Goal: Information Seeking & Learning: Learn about a topic

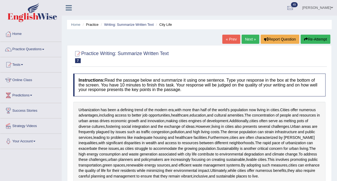
click at [247, 35] on link "Next »" at bounding box center [251, 39] width 18 height 9
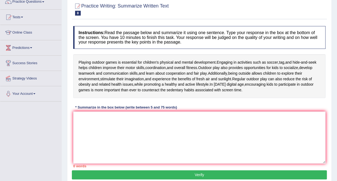
scroll to position [48, 0]
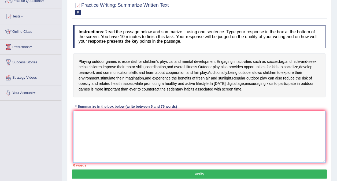
click at [139, 125] on textarea at bounding box center [199, 136] width 252 height 52
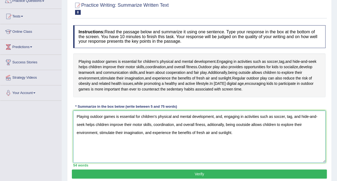
type textarea "Playing outdoor games is essential for children's physical and mental developme…"
click at [186, 169] on button "Verify" at bounding box center [199, 173] width 255 height 9
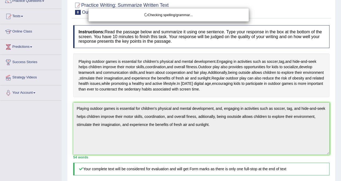
click at [337, 75] on html "Toggle navigation Home Practice Questions Speaking Practice Read Aloud Repeat S…" at bounding box center [170, 42] width 341 height 181
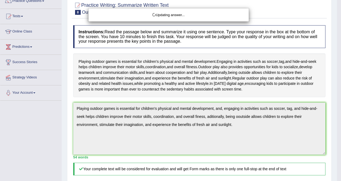
click at [337, 75] on html "Toggle navigation Home Practice Questions Speaking Practice Read Aloud Repeat S…" at bounding box center [170, 42] width 341 height 181
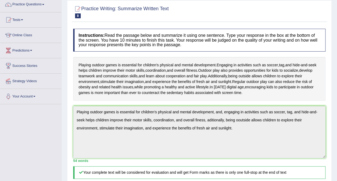
scroll to position [0, 0]
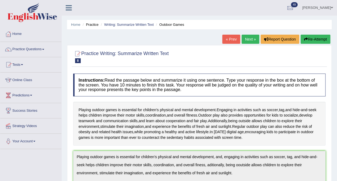
click at [227, 39] on link "« Prev" at bounding box center [231, 39] width 18 height 9
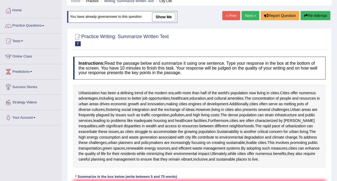
scroll to position [22, 0]
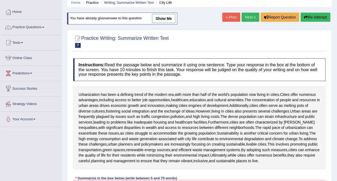
click at [230, 13] on link "« Prev" at bounding box center [231, 17] width 18 height 9
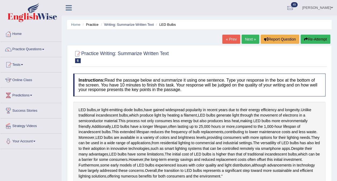
click at [249, 37] on link "Next »" at bounding box center [251, 39] width 18 height 9
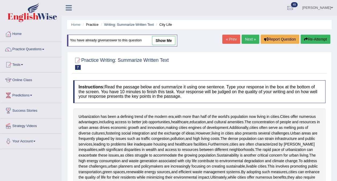
click at [159, 42] on link "show me" at bounding box center [163, 40] width 23 height 9
type textarea "Urbanization has been a ddefining trend of the modern era, with more than half …"
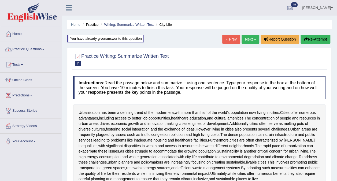
click at [37, 50] on link "Practice Questions" at bounding box center [30, 48] width 61 height 13
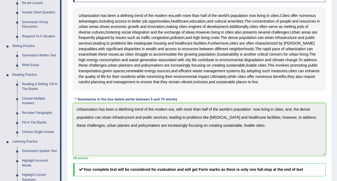
scroll to position [98, 0]
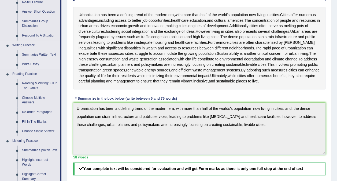
click at [31, 63] on link "Write Essay" at bounding box center [40, 65] width 40 height 10
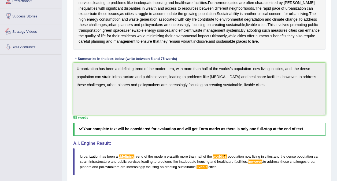
scroll to position [154, 0]
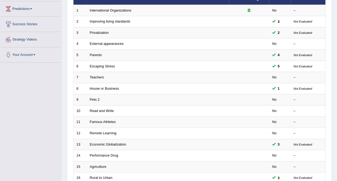
scroll to position [88, 0]
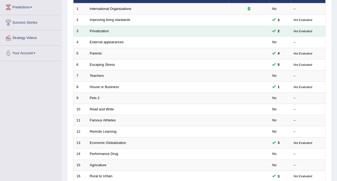
click at [94, 25] on td "Privatization" at bounding box center [158, 30] width 142 height 11
click at [97, 29] on link "Privatization" at bounding box center [99, 31] width 19 height 4
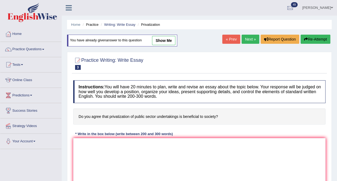
click at [166, 41] on link "show me" at bounding box center [163, 40] width 23 height 9
type textarea "The expanding role of privatization of public sector in contemporary life has g…"
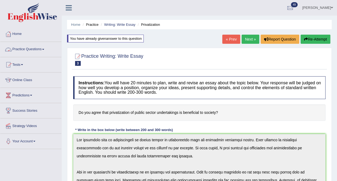
click at [40, 48] on link "Practice Questions" at bounding box center [30, 48] width 61 height 13
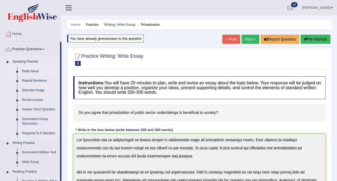
click at [28, 70] on link "Read Aloud" at bounding box center [40, 71] width 40 height 10
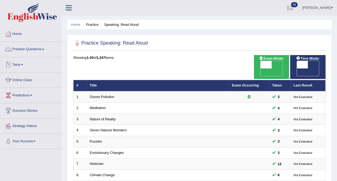
click at [36, 47] on link "Practice Questions" at bounding box center [30, 48] width 61 height 13
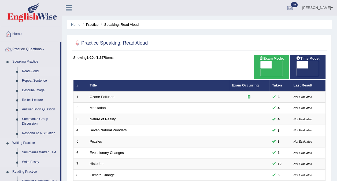
click at [31, 162] on link "Write Essay" at bounding box center [40, 162] width 40 height 10
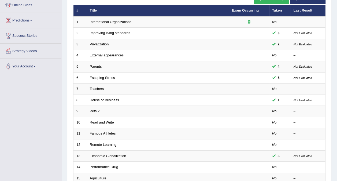
scroll to position [75, 0]
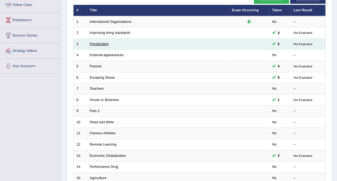
click at [95, 42] on link "Privatization" at bounding box center [99, 44] width 19 height 4
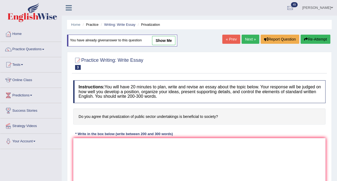
click at [160, 40] on link "show me" at bounding box center [163, 40] width 23 height 9
type textarea "The expanding role of privatization of public sector in contemporary life has g…"
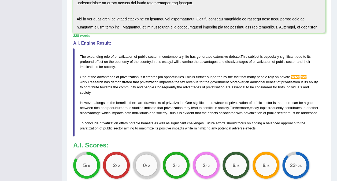
scroll to position [153, 0]
drag, startPoint x: 275, startPoint y: 80, endPoint x: 149, endPoint y: 48, distance: 130.0
click at [149, 48] on blockquote "The expanding role of privatization of public sector in contemporary life has g…" at bounding box center [199, 92] width 252 height 88
